Goal: Contribute content

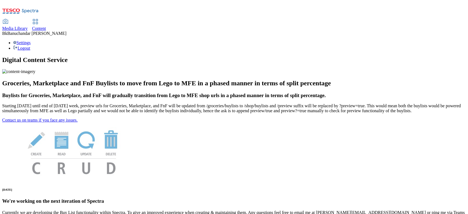
click at [9, 18] on icon at bounding box center [5, 21] width 7 height 7
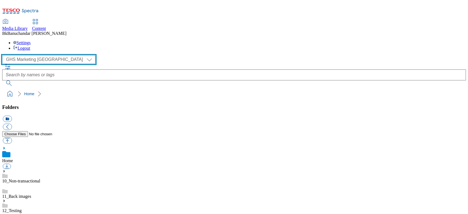
click at [44, 55] on select "GHS Marketing UK iGHS Marketing CE MCA CZ MCA HU MCA SK" at bounding box center [48, 59] width 93 height 9
select select "flare-ighs-ce-mktg"
click at [4, 55] on select "GHS Marketing UK iGHS Marketing CE MCA CZ MCA HU MCA SK" at bounding box center [48, 59] width 93 height 9
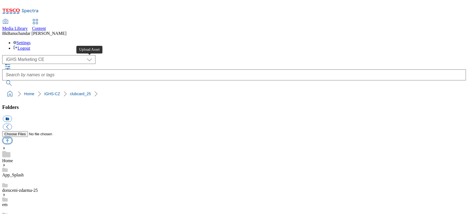
click at [12, 137] on button "button" at bounding box center [7, 140] width 9 height 6
type input "C:\fakepath\banner_cz_new.jpg"
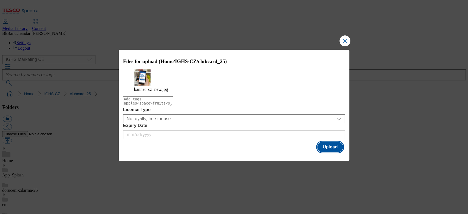
click at [326, 151] on button "Upload" at bounding box center [330, 147] width 26 height 10
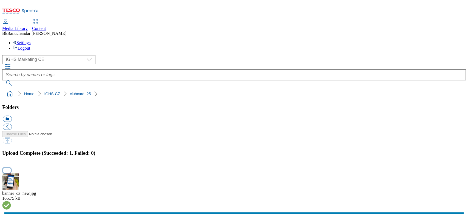
click at [11, 168] on button "button" at bounding box center [7, 170] width 8 height 5
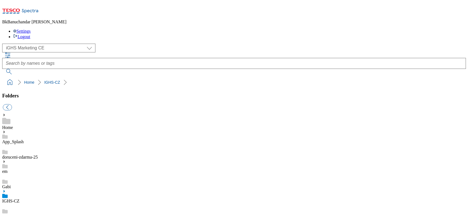
scroll to position [2641, 0]
